Goal: Use online tool/utility: Use online tool/utility

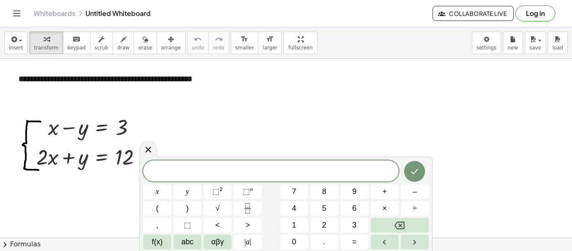
drag, startPoint x: 1073, startPoint y: 1, endPoint x: 329, endPoint y: 109, distance: 752.5
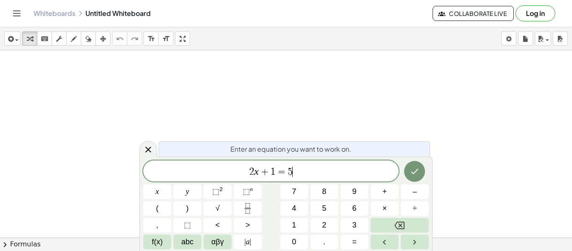
click at [330, 174] on span "2 x + 1 = 5 ​" at bounding box center [270, 172] width 255 height 12
click at [186, 247] on button "abc" at bounding box center [187, 241] width 28 height 15
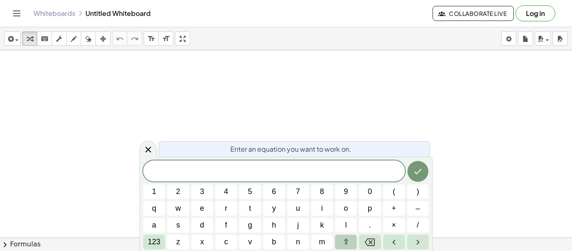
click at [345, 242] on span "⇧" at bounding box center [346, 241] width 6 height 11
click at [249, 238] on span "v" at bounding box center [249, 241] width 5 height 11
click at [345, 242] on span "⇧" at bounding box center [346, 241] width 6 height 11
click at [342, 208] on button "o" at bounding box center [346, 208] width 22 height 15
click at [391, 231] on button "×" at bounding box center [394, 225] width 22 height 15
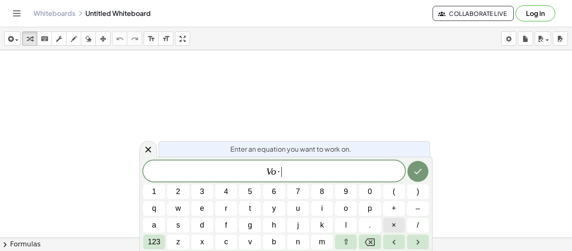
click at [396, 222] on button "×" at bounding box center [394, 225] width 22 height 15
click at [368, 243] on icon "Backspace" at bounding box center [370, 242] width 10 height 10
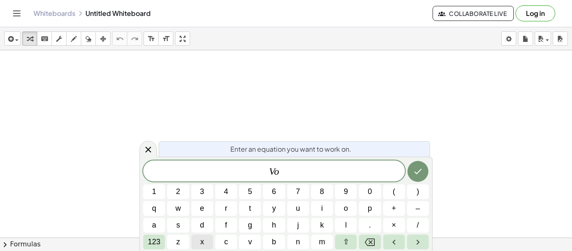
click at [207, 244] on button "x" at bounding box center [202, 241] width 22 height 15
click at [257, 193] on button "5" at bounding box center [250, 191] width 22 height 15
click at [196, 191] on button "3" at bounding box center [202, 191] width 22 height 15
click at [153, 235] on button "123" at bounding box center [154, 241] width 22 height 15
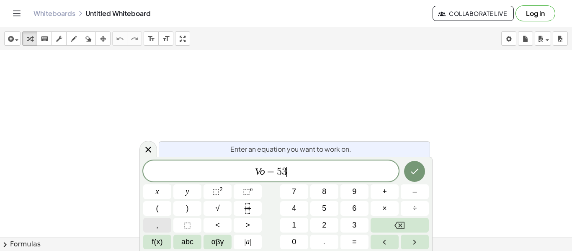
click at [153, 221] on button "," at bounding box center [157, 225] width 28 height 15
click at [322, 212] on span "5" at bounding box center [324, 208] width 4 height 11
click at [311, 173] on span "V o = 5 3 , 5 ​" at bounding box center [270, 172] width 255 height 12
click at [293, 169] on span "V o = 5 3 , 5 ​" at bounding box center [270, 172] width 255 height 12
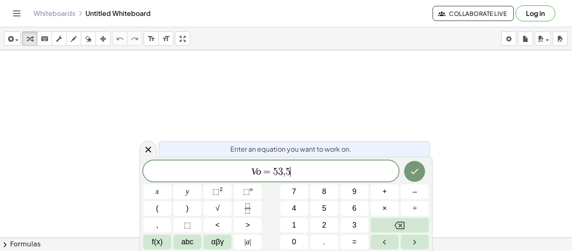
click at [293, 169] on span "V o = 5 3 , 5 ​" at bounding box center [270, 172] width 255 height 12
click at [199, 239] on button "abc" at bounding box center [187, 241] width 28 height 15
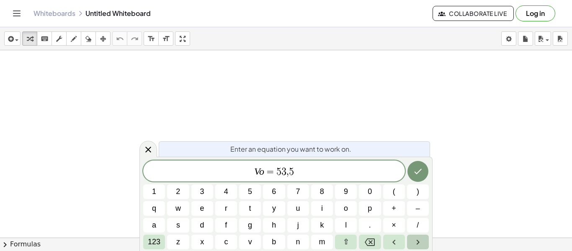
click at [411, 240] on button "Right arrow" at bounding box center [418, 241] width 22 height 15
click at [388, 242] on button "Left arrow" at bounding box center [394, 241] width 22 height 15
click at [413, 242] on icon "Right arrow" at bounding box center [418, 242] width 10 height 10
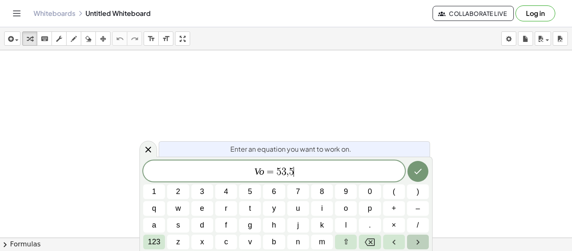
click at [413, 242] on icon "Right arrow" at bounding box center [418, 242] width 10 height 10
click at [397, 239] on icon "Left arrow" at bounding box center [394, 242] width 10 height 10
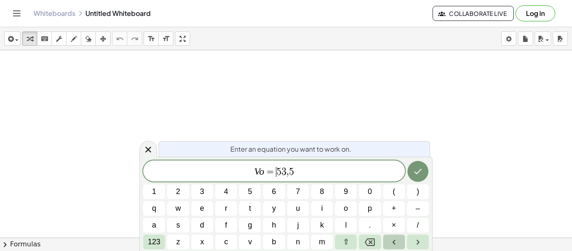
click at [397, 239] on icon "Left arrow" at bounding box center [394, 242] width 10 height 10
click at [416, 236] on button "Right arrow" at bounding box center [418, 241] width 22 height 15
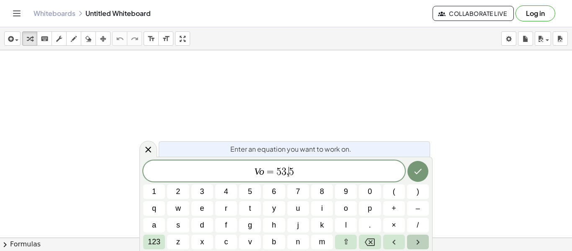
click at [416, 236] on button "Right arrow" at bounding box center [418, 241] width 22 height 15
click at [161, 244] on button "123" at bounding box center [154, 241] width 22 height 15
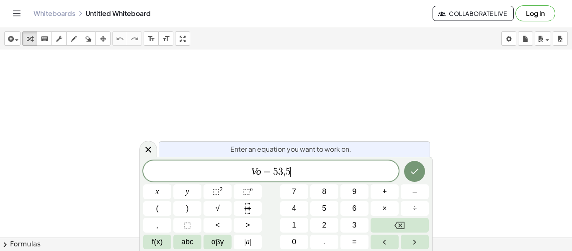
click at [161, 244] on span "f(x)" at bounding box center [157, 241] width 11 height 11
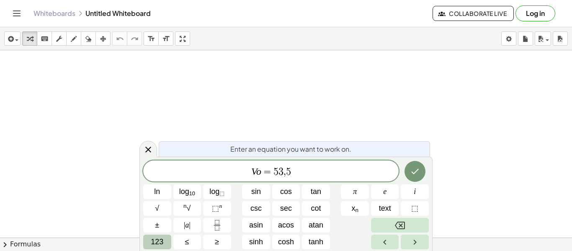
click at [154, 244] on span "123" at bounding box center [157, 241] width 13 height 11
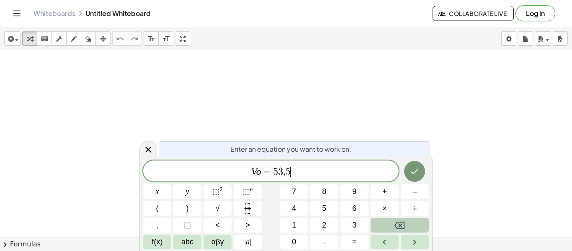
click at [296, 172] on span "V o = 5 3 , 5 ​" at bounding box center [270, 172] width 255 height 12
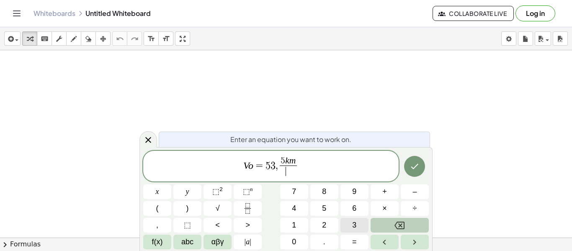
click at [350, 226] on button "3" at bounding box center [354, 225] width 28 height 15
click at [167, 222] on button "," at bounding box center [157, 225] width 28 height 15
click at [384, 228] on button "Backspace" at bounding box center [399, 225] width 58 height 15
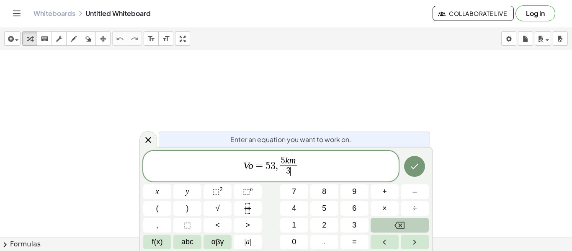
click at [384, 228] on button "Backspace" at bounding box center [399, 225] width 58 height 15
click at [281, 159] on span "5" at bounding box center [282, 160] width 5 height 9
click at [307, 161] on span "V o = 5 3 , ​ 5 k m ​" at bounding box center [270, 167] width 255 height 22
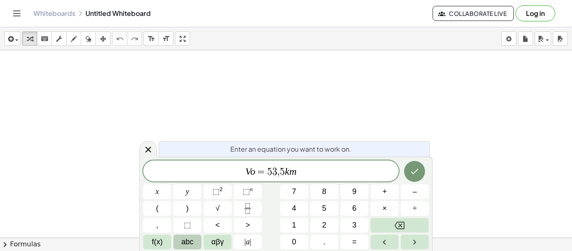
click at [175, 241] on button "abc" at bounding box center [187, 241] width 28 height 15
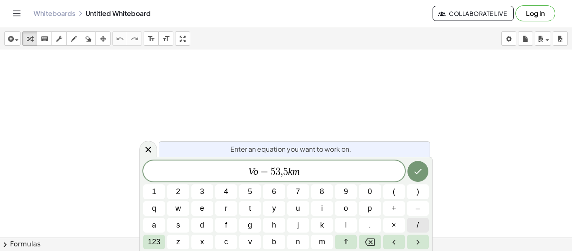
click at [416, 221] on button "/" at bounding box center [418, 225] width 22 height 15
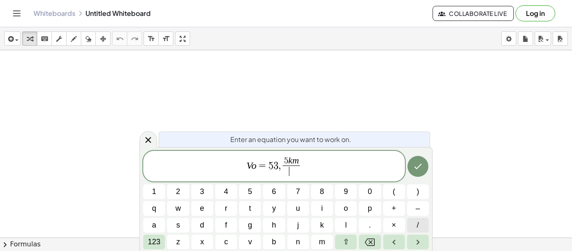
click at [416, 221] on button "/" at bounding box center [418, 225] width 22 height 15
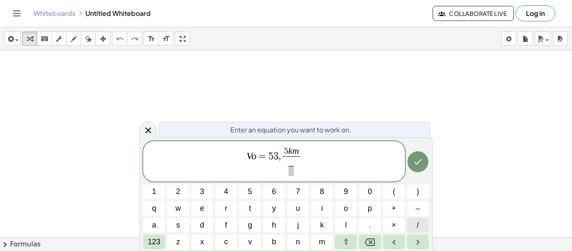
click at [416, 221] on button "/" at bounding box center [418, 225] width 22 height 15
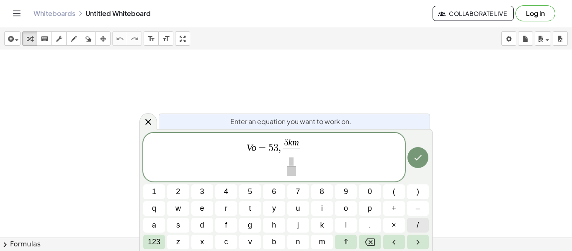
click at [416, 221] on button "/" at bounding box center [418, 225] width 22 height 15
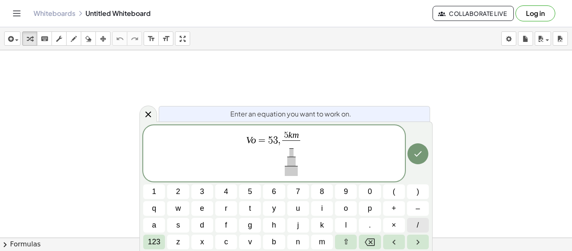
click at [416, 221] on button "/" at bounding box center [418, 225] width 22 height 15
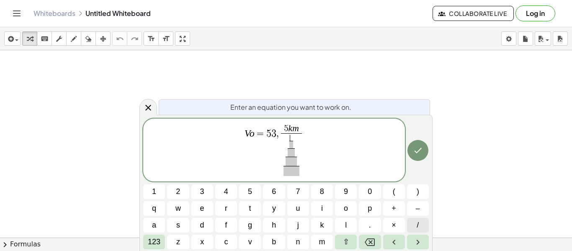
click at [416, 221] on button "/" at bounding box center [418, 225] width 22 height 15
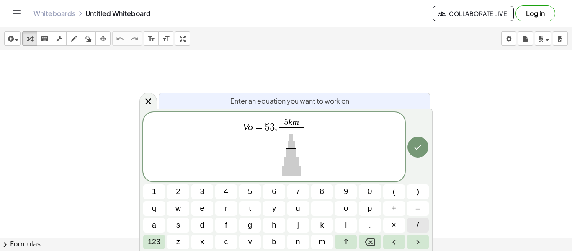
click at [416, 221] on button "/" at bounding box center [418, 225] width 22 height 15
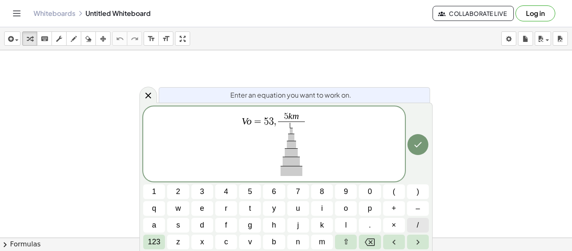
click at [416, 221] on button "/" at bounding box center [418, 225] width 22 height 15
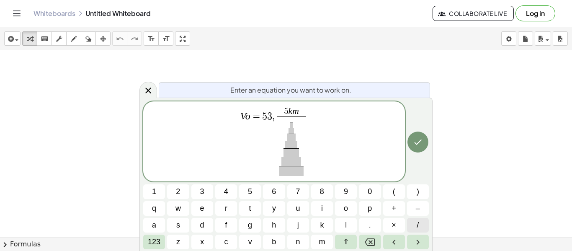
click at [416, 221] on button "/" at bounding box center [418, 225] width 22 height 15
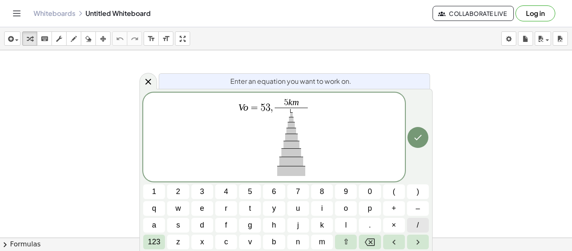
click at [416, 221] on button "/" at bounding box center [418, 225] width 22 height 15
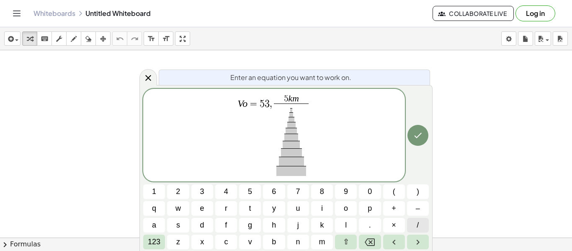
click at [416, 221] on button "/" at bounding box center [418, 225] width 22 height 15
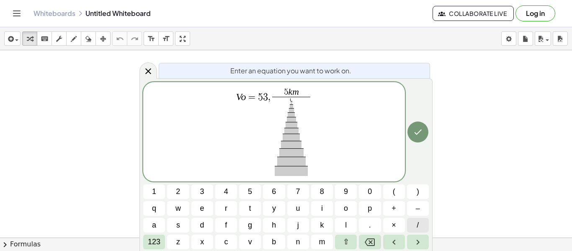
click at [416, 221] on button "/" at bounding box center [418, 225] width 22 height 15
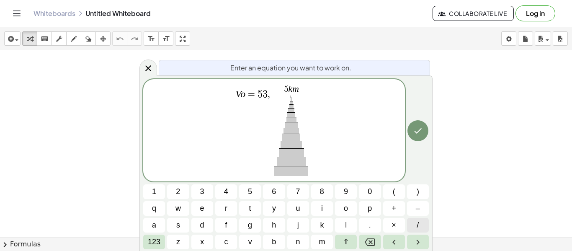
click at [416, 221] on button "/" at bounding box center [418, 225] width 22 height 15
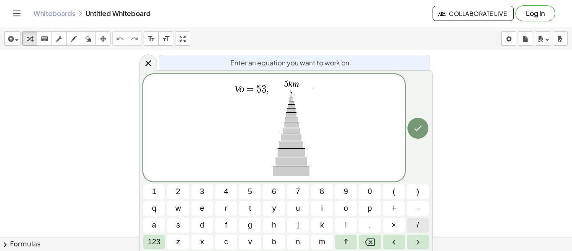
click at [416, 221] on button "/" at bounding box center [418, 225] width 22 height 15
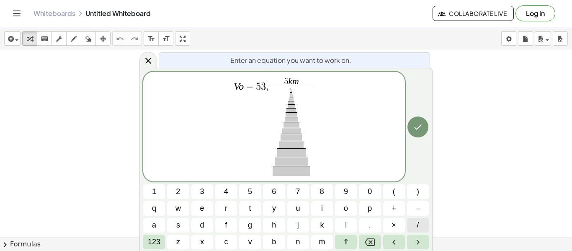
click at [416, 221] on button "/" at bounding box center [418, 225] width 22 height 15
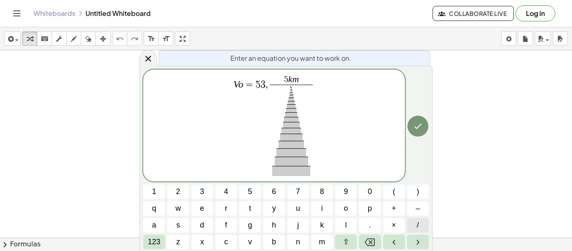
click at [416, 221] on button "/" at bounding box center [418, 225] width 22 height 15
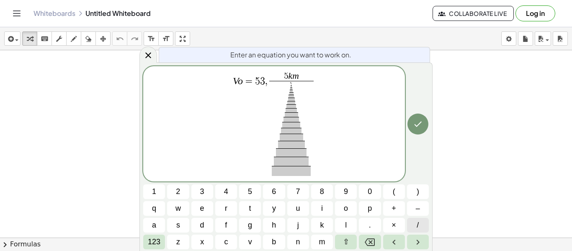
click at [416, 221] on button "/" at bounding box center [418, 225] width 22 height 15
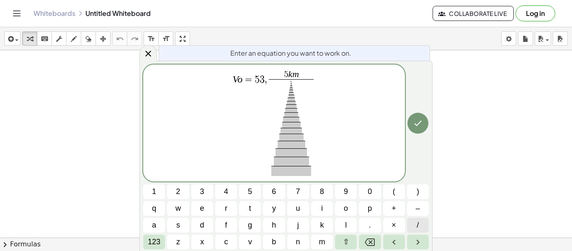
click at [416, 221] on button "/" at bounding box center [418, 225] width 22 height 15
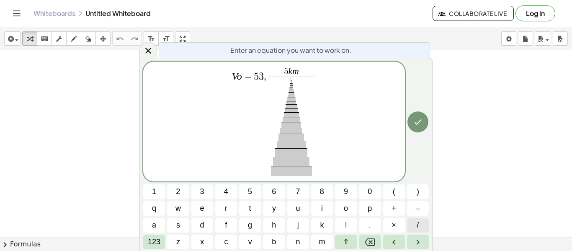
click at [416, 221] on button "/" at bounding box center [418, 225] width 22 height 15
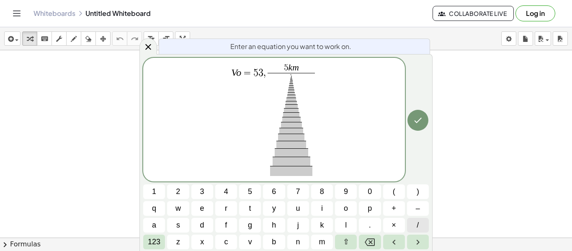
click at [416, 221] on button "/" at bounding box center [418, 225] width 22 height 15
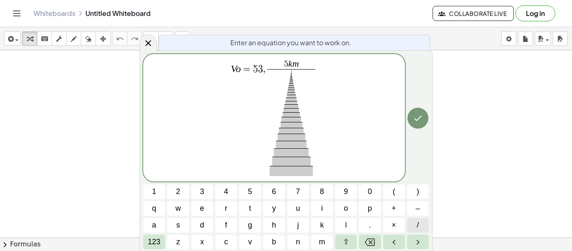
click at [416, 221] on button "/" at bounding box center [418, 225] width 22 height 15
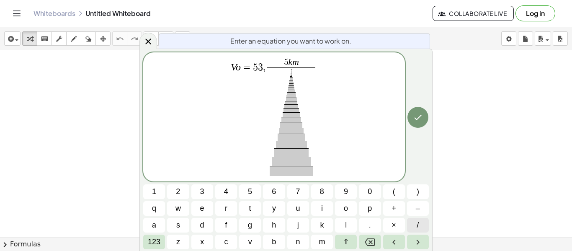
click at [416, 221] on button "/" at bounding box center [418, 225] width 22 height 15
click at [363, 239] on button "Backspace" at bounding box center [370, 241] width 22 height 15
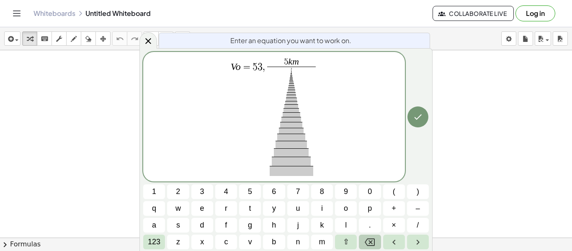
click at [363, 239] on button "Backspace" at bounding box center [370, 241] width 22 height 15
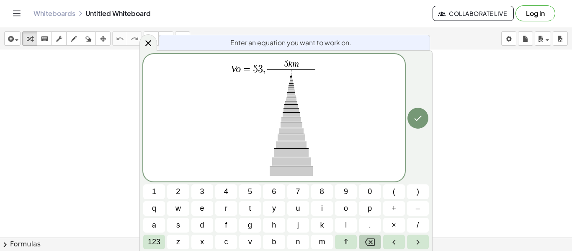
click at [363, 239] on button "Backspace" at bounding box center [370, 241] width 22 height 15
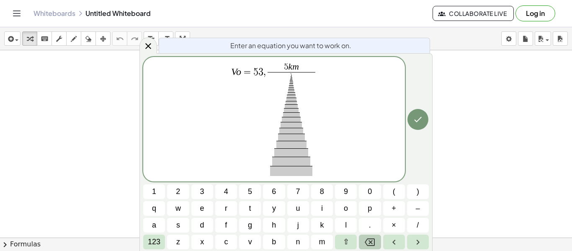
click at [363, 239] on button "Backspace" at bounding box center [370, 241] width 22 height 15
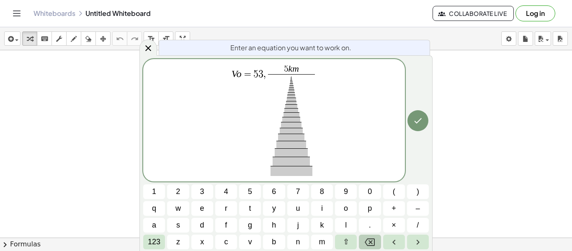
click at [363, 239] on button "Backspace" at bounding box center [370, 241] width 22 height 15
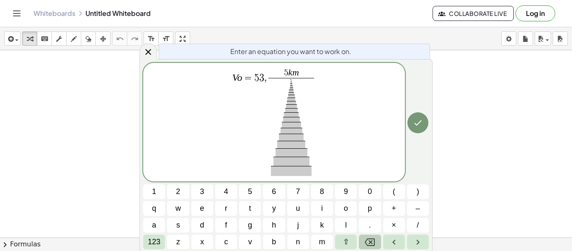
click at [363, 239] on button "Backspace" at bounding box center [370, 241] width 22 height 15
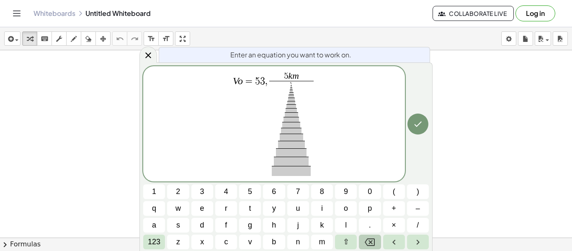
click at [363, 239] on button "Backspace" at bounding box center [370, 241] width 22 height 15
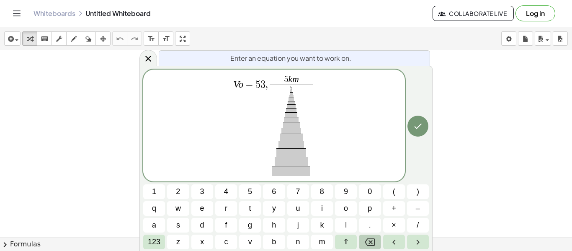
click at [363, 239] on button "Backspace" at bounding box center [370, 241] width 22 height 15
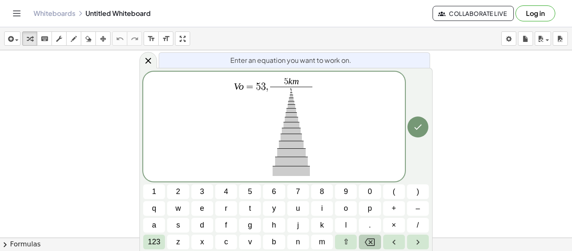
click at [363, 239] on button "Backspace" at bounding box center [370, 241] width 22 height 15
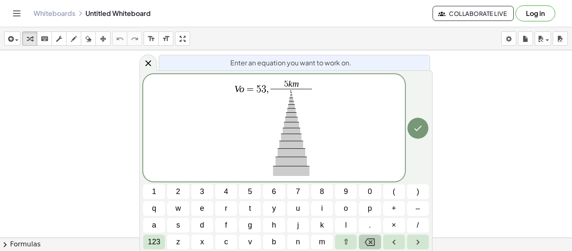
click at [363, 239] on button "Backspace" at bounding box center [370, 241] width 22 height 15
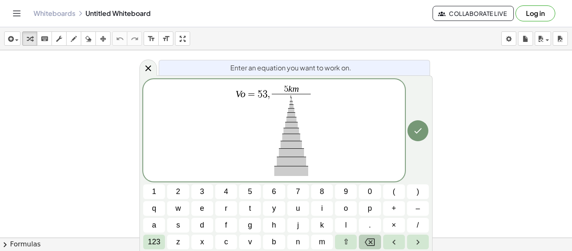
click at [363, 239] on button "Backspace" at bounding box center [370, 241] width 22 height 15
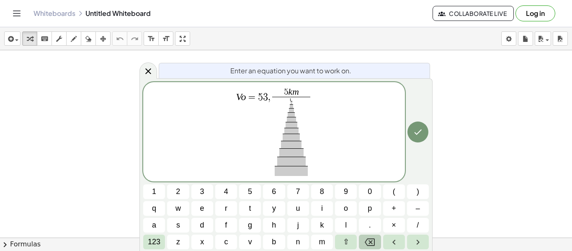
click at [363, 239] on button "Backspace" at bounding box center [370, 241] width 22 height 15
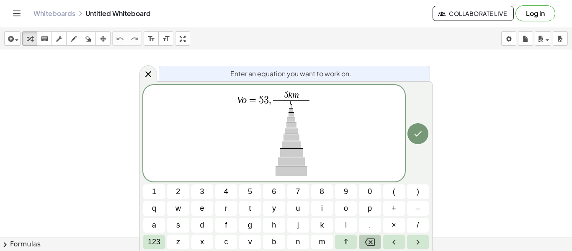
click at [363, 239] on button "Backspace" at bounding box center [370, 241] width 22 height 15
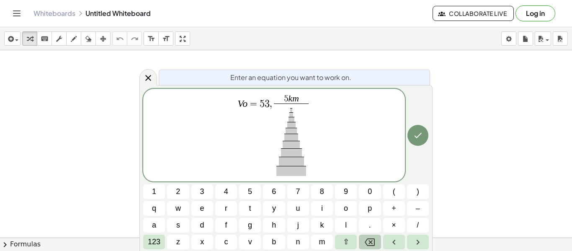
click at [363, 239] on button "Backspace" at bounding box center [370, 241] width 22 height 15
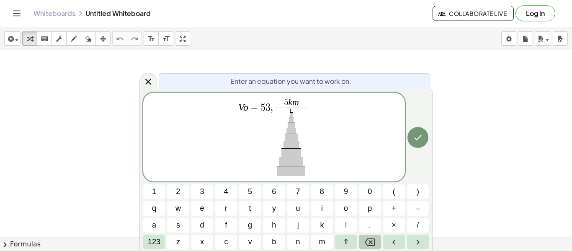
click at [363, 239] on button "Backspace" at bounding box center [370, 241] width 22 height 15
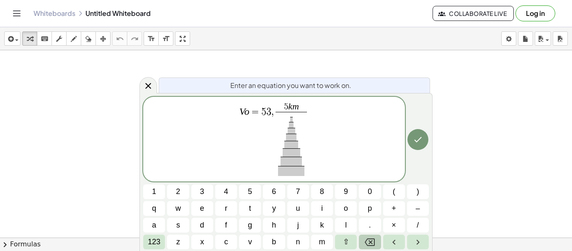
click at [363, 239] on button "Backspace" at bounding box center [370, 241] width 22 height 15
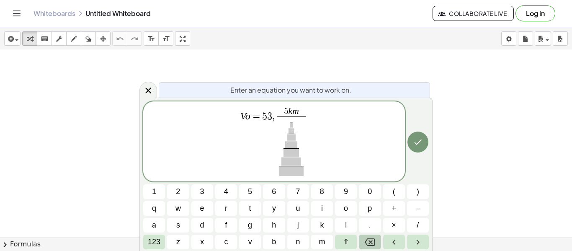
click at [363, 239] on button "Backspace" at bounding box center [370, 241] width 22 height 15
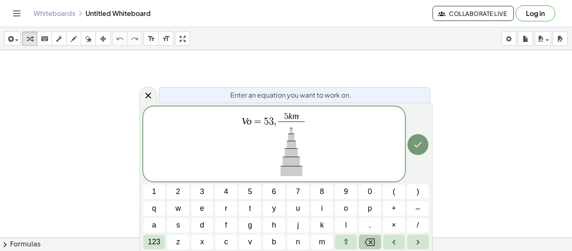
click at [363, 239] on button "Backspace" at bounding box center [370, 241] width 22 height 15
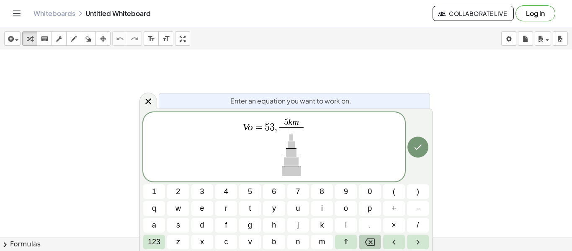
click at [363, 239] on button "Backspace" at bounding box center [370, 241] width 22 height 15
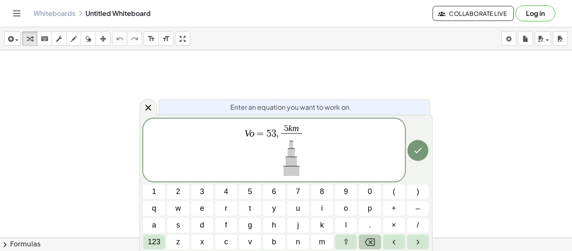
click at [363, 239] on button "Backspace" at bounding box center [370, 241] width 22 height 15
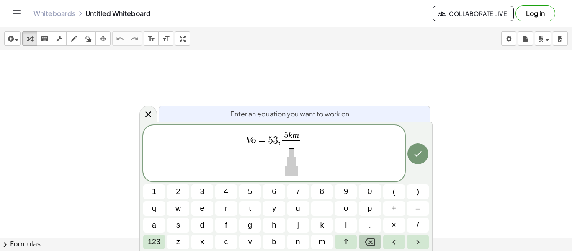
click at [363, 239] on button "Backspace" at bounding box center [370, 241] width 22 height 15
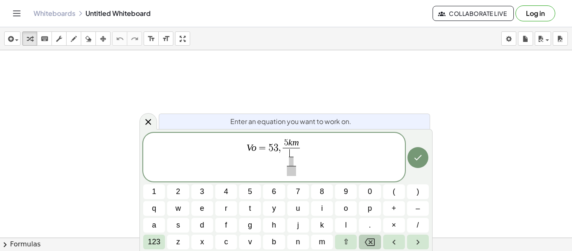
click at [363, 239] on button "Backspace" at bounding box center [370, 241] width 22 height 15
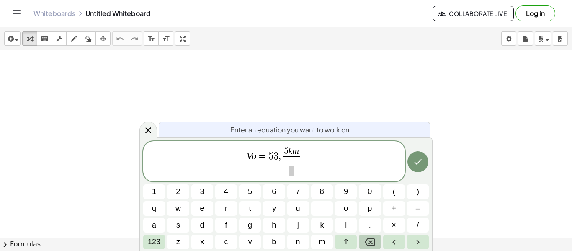
click at [363, 239] on button "Backspace" at bounding box center [370, 241] width 22 height 15
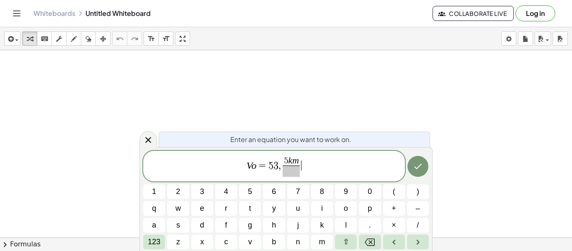
click at [303, 154] on div "V o = 5 3 , 5 k m ​ ​" at bounding box center [274, 166] width 262 height 31
click at [285, 159] on span "3" at bounding box center [285, 160] width 5 height 9
click at [307, 163] on span "V o = 5 3 , 5 3 , 6 ​ ​" at bounding box center [274, 167] width 262 height 22
click at [414, 165] on icon "Done" at bounding box center [418, 166] width 10 height 10
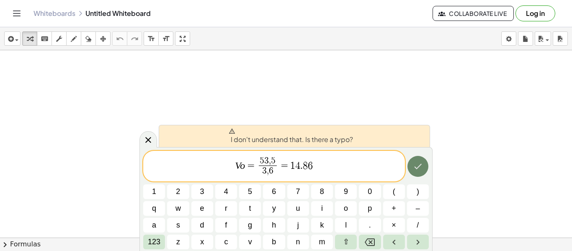
click at [414, 165] on icon "Done" at bounding box center [418, 166] width 10 height 10
click at [363, 166] on span "V o = 5 3 , 5 3 , 6 ​ = 1 4 . 8 6 ​" at bounding box center [274, 167] width 262 height 22
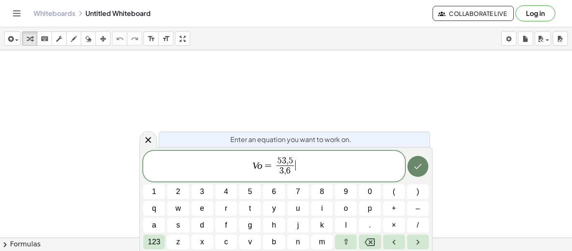
click at [409, 170] on button "Done" at bounding box center [417, 166] width 21 height 21
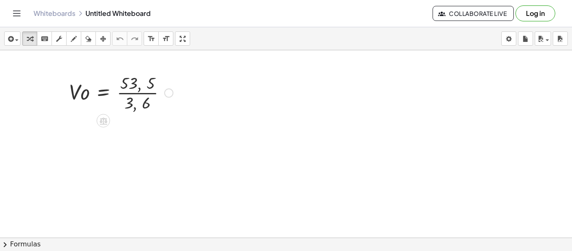
click at [130, 96] on div at bounding box center [121, 92] width 112 height 42
click at [147, 88] on div at bounding box center [121, 92] width 112 height 42
click at [144, 93] on div at bounding box center [121, 92] width 112 height 42
click at [141, 100] on div at bounding box center [121, 92] width 112 height 42
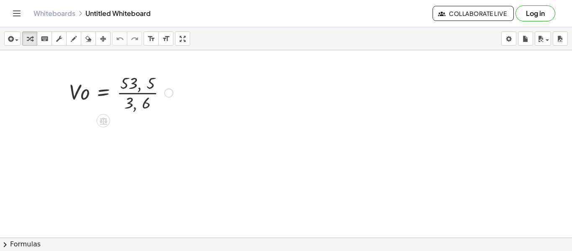
click at [141, 100] on div at bounding box center [121, 92] width 112 height 42
click at [165, 92] on div at bounding box center [168, 92] width 9 height 9
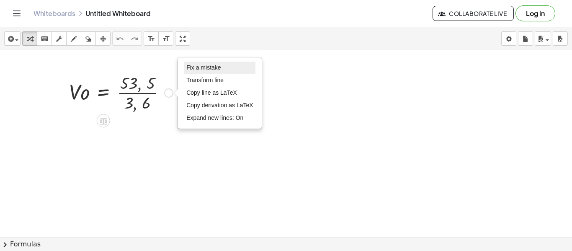
click at [211, 63] on li "Fix a mistake" at bounding box center [219, 68] width 71 height 13
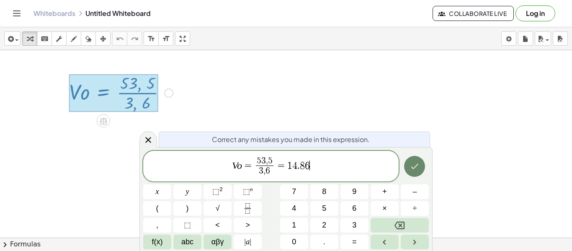
click at [419, 164] on icon "Done" at bounding box center [414, 166] width 10 height 10
click at [417, 167] on icon "Done" at bounding box center [414, 166] width 10 height 10
drag, startPoint x: 310, startPoint y: 164, endPoint x: 203, endPoint y: 165, distance: 107.6
click at [203, 165] on span "V o = 5 3 , 5 3 , 6 ​ = 1 4 . 8 6" at bounding box center [270, 167] width 255 height 22
